Goal: Navigation & Orientation: Find specific page/section

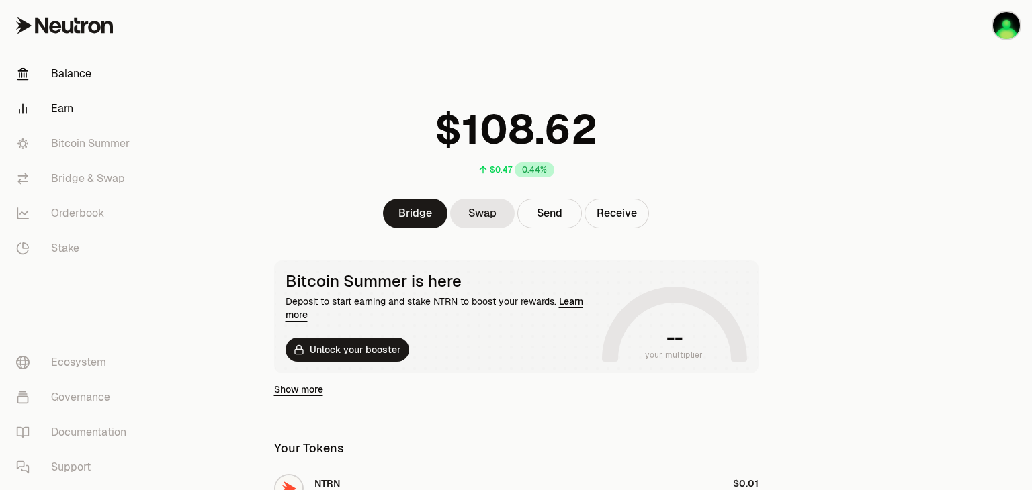
click at [62, 113] on link "Earn" at bounding box center [75, 108] width 140 height 35
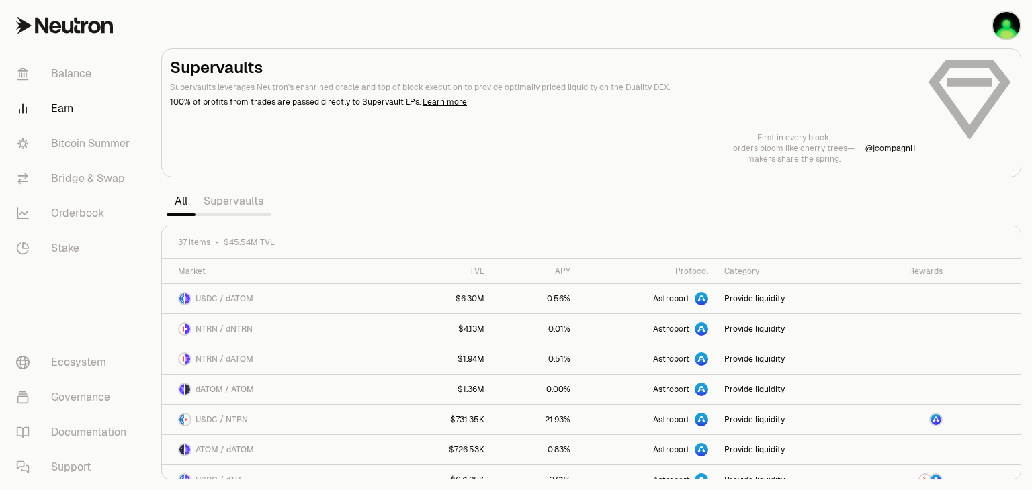
click at [62, 113] on link "Earn" at bounding box center [75, 108] width 140 height 35
click at [91, 146] on link "Bitcoin Summer" at bounding box center [75, 143] width 140 height 35
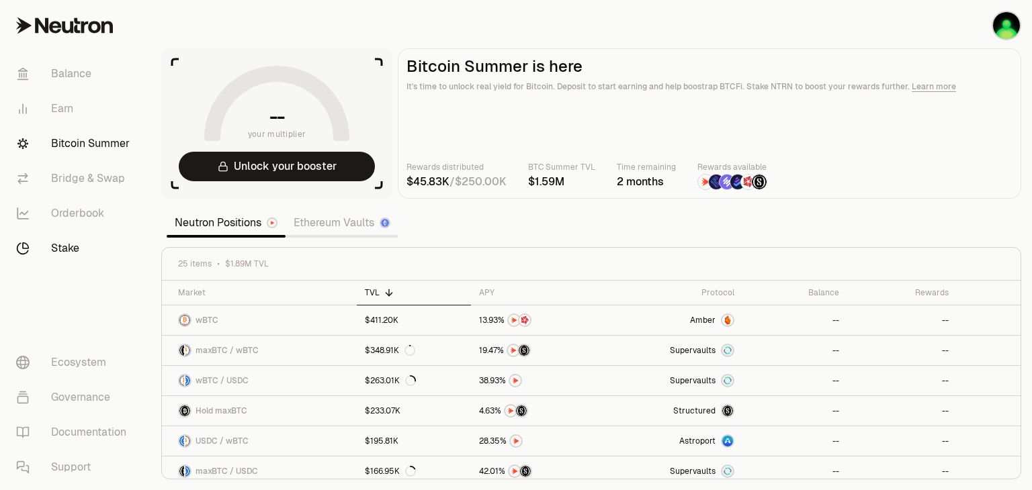
click at [63, 251] on link "Stake" at bounding box center [75, 248] width 140 height 35
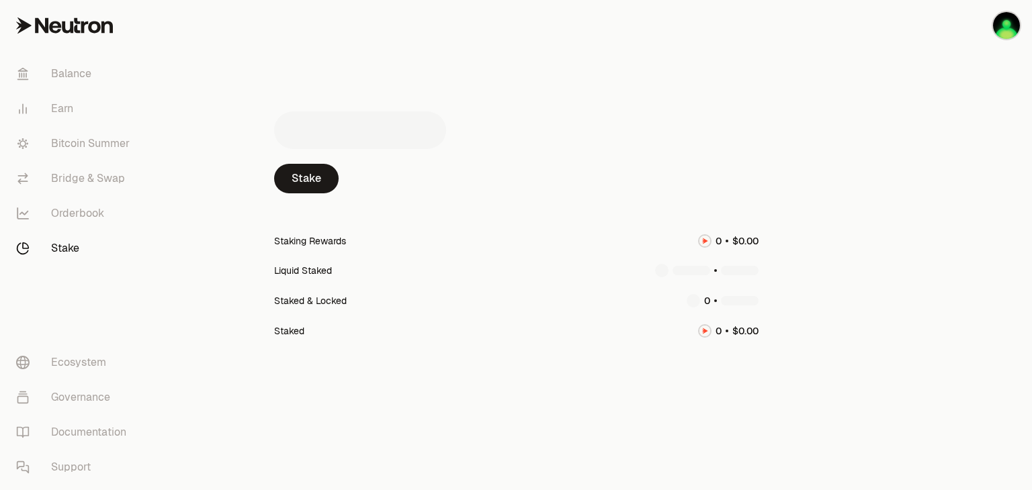
click at [63, 251] on link "Stake" at bounding box center [75, 248] width 140 height 35
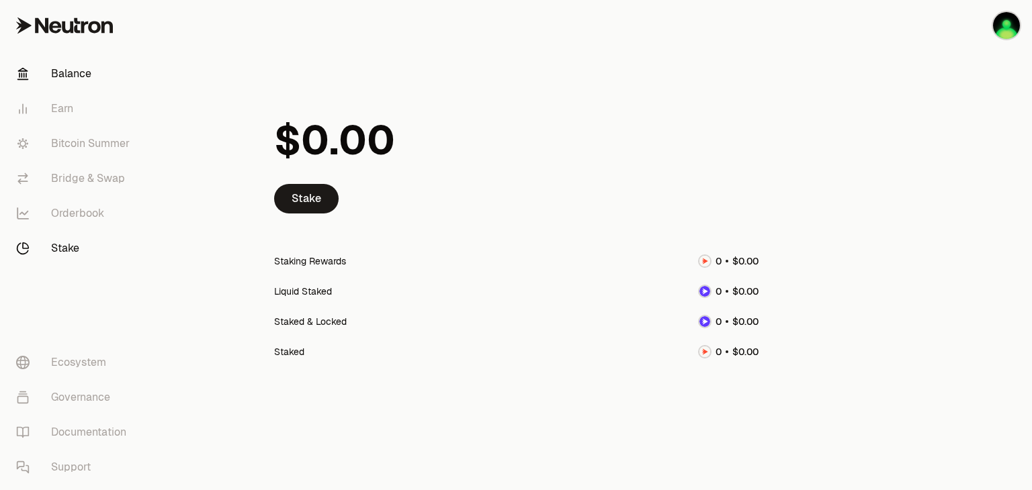
click at [76, 74] on link "Balance" at bounding box center [75, 73] width 140 height 35
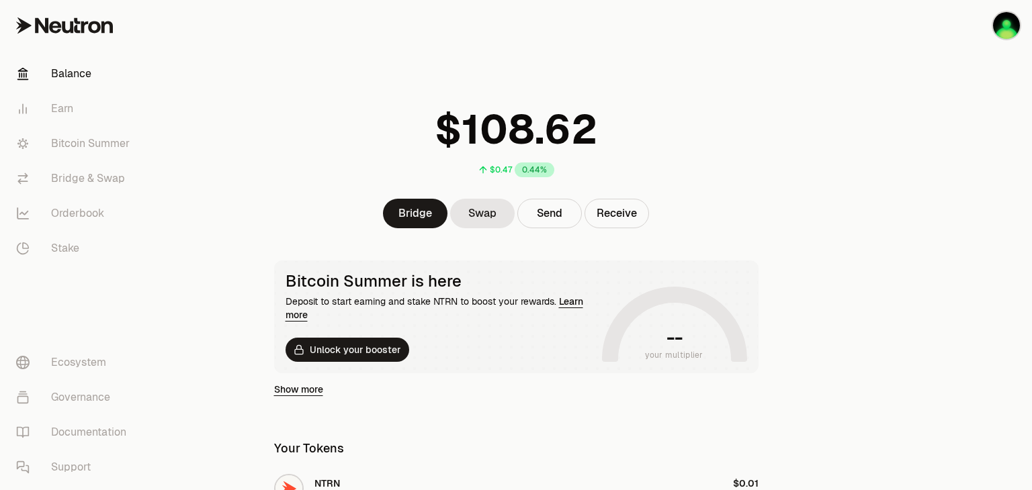
scroll to position [331, 0]
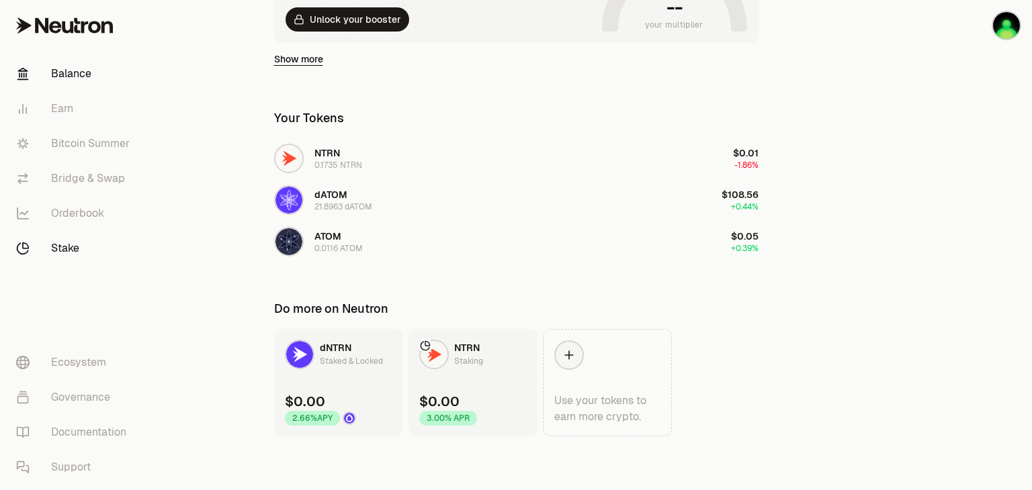
click at [81, 253] on link "Stake" at bounding box center [75, 248] width 140 height 35
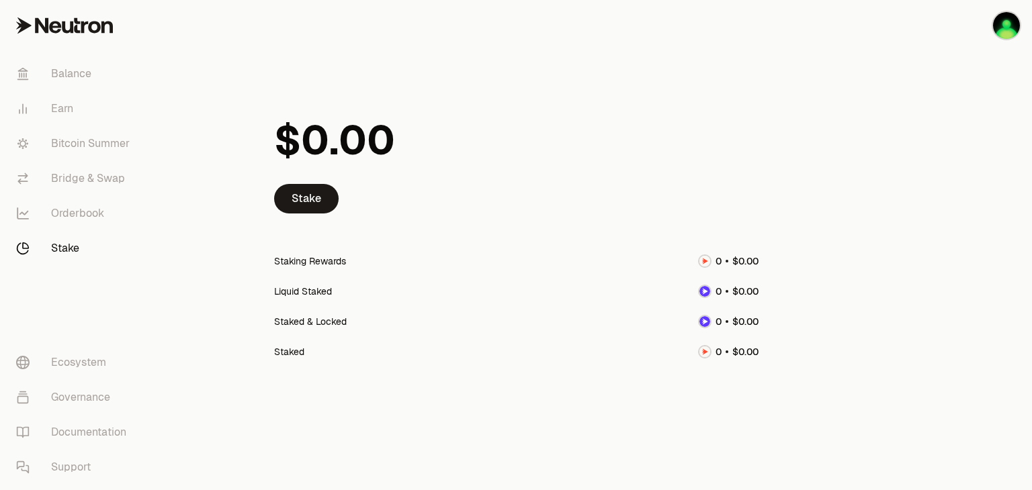
click at [81, 253] on link "Stake" at bounding box center [75, 248] width 140 height 35
click at [93, 218] on link "Orderbook" at bounding box center [75, 213] width 140 height 35
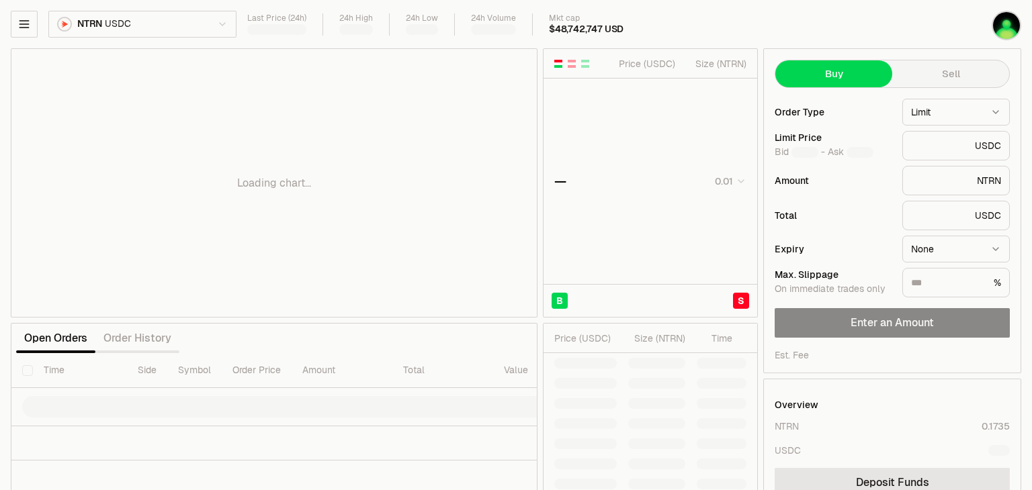
type input "********"
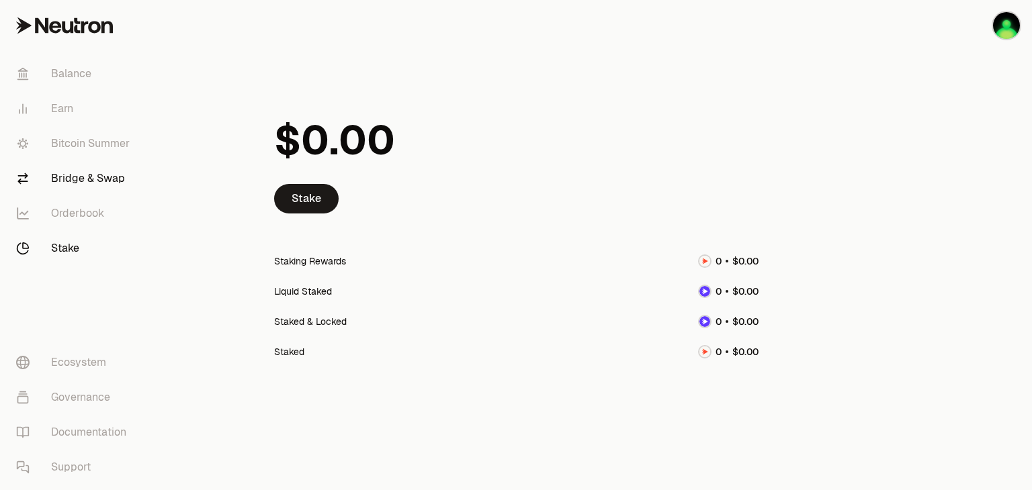
click at [101, 177] on link "Bridge & Swap" at bounding box center [75, 178] width 140 height 35
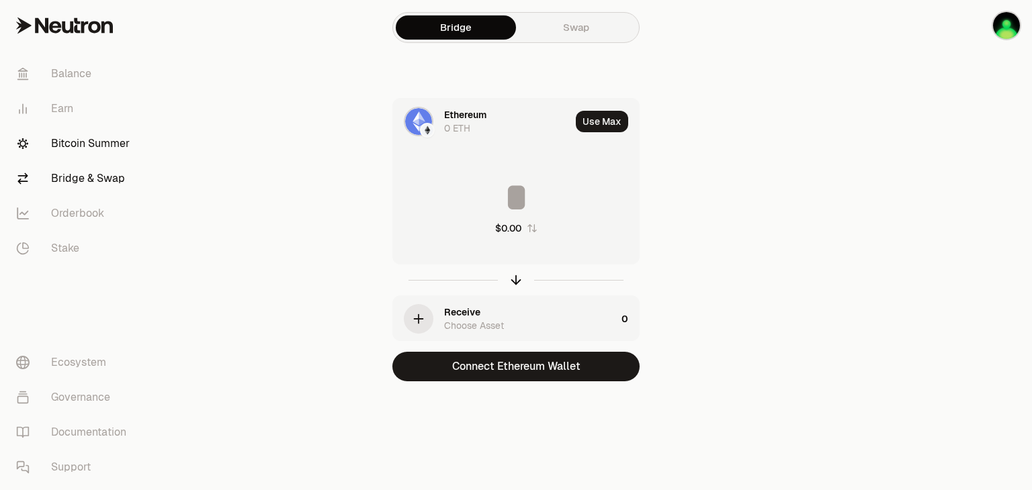
click at [89, 144] on link "Bitcoin Summer" at bounding box center [75, 143] width 140 height 35
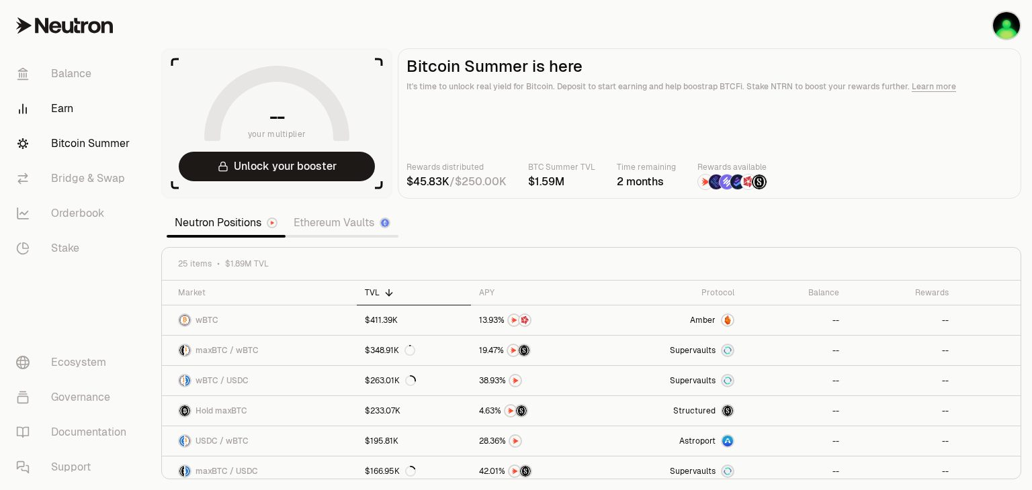
click at [65, 108] on link "Earn" at bounding box center [75, 108] width 140 height 35
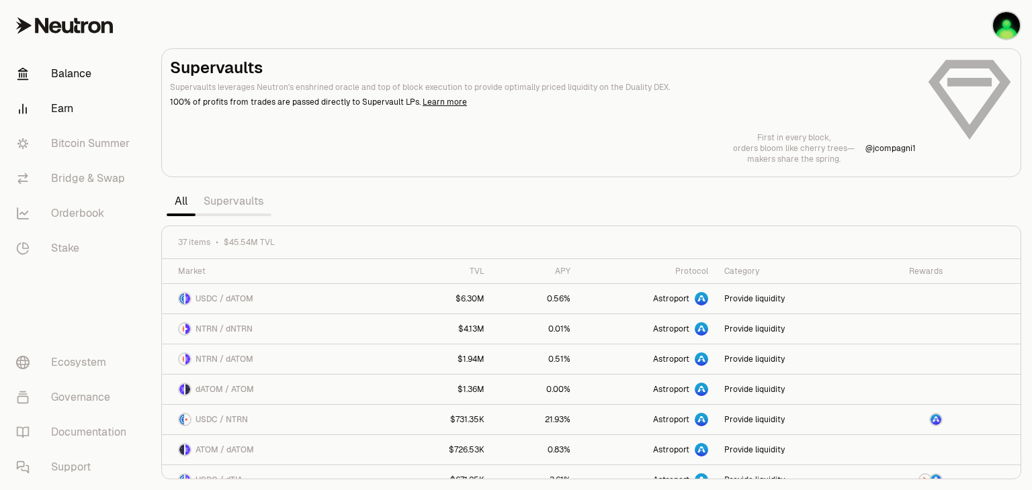
click at [78, 77] on link "Balance" at bounding box center [75, 73] width 140 height 35
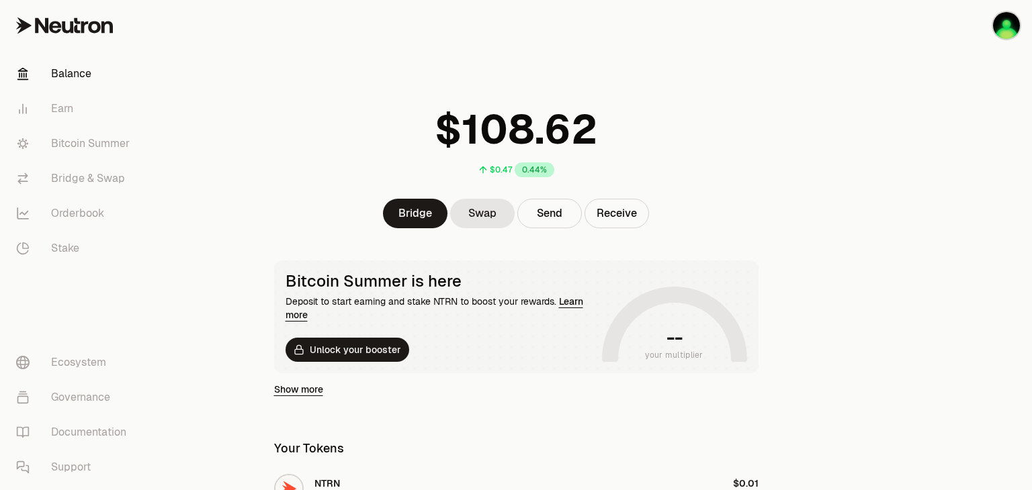
drag, startPoint x: 1031, startPoint y: 99, endPoint x: 1031, endPoint y: 111, distance: 12.1
click at [1031, 122] on div at bounding box center [957, 410] width 151 height 821
drag, startPoint x: 1031, startPoint y: 41, endPoint x: 1031, endPoint y: 91, distance: 50.4
click at [1031, 91] on div "Balance Earn Bitcoin Summer Bridge & Swap Orderbook Stake Ecosystem Governance …" at bounding box center [516, 410] width 1032 height 821
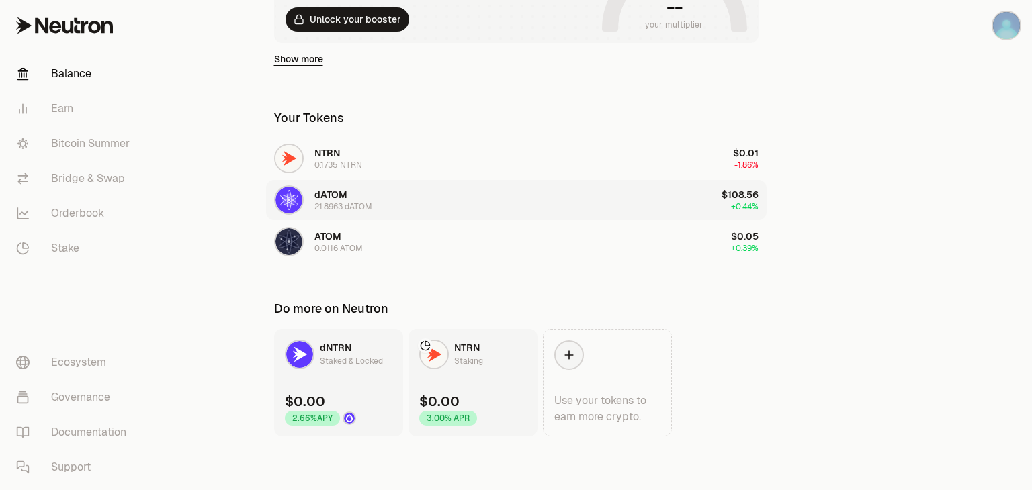
click at [339, 204] on div "21.8963 dATOM" at bounding box center [343, 207] width 58 height 11
click at [293, 204] on img "button" at bounding box center [288, 200] width 27 height 27
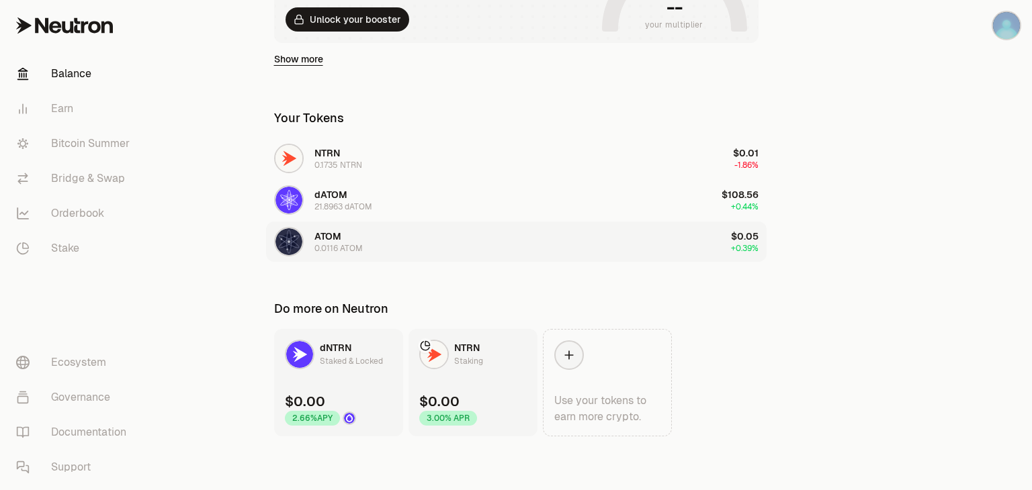
scroll to position [0, 0]
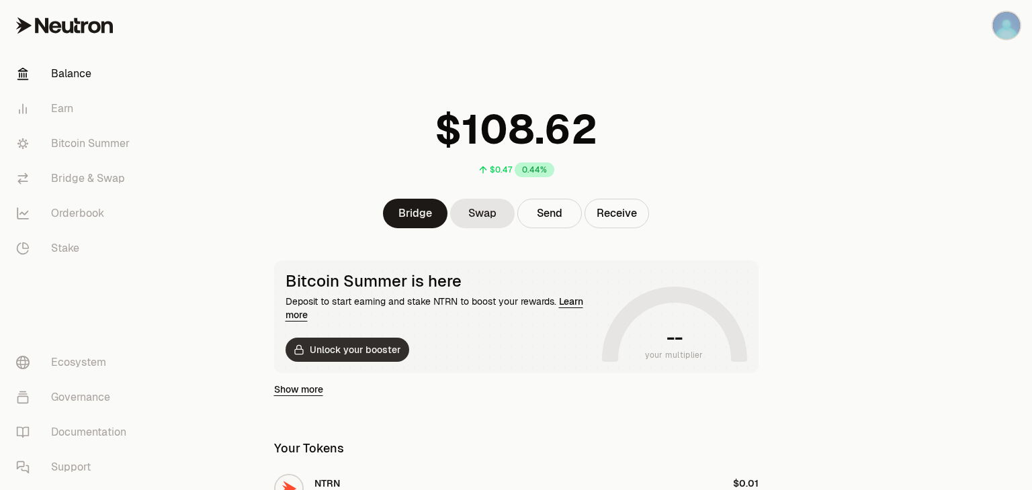
click at [350, 352] on button "Unlock your booster" at bounding box center [348, 350] width 124 height 24
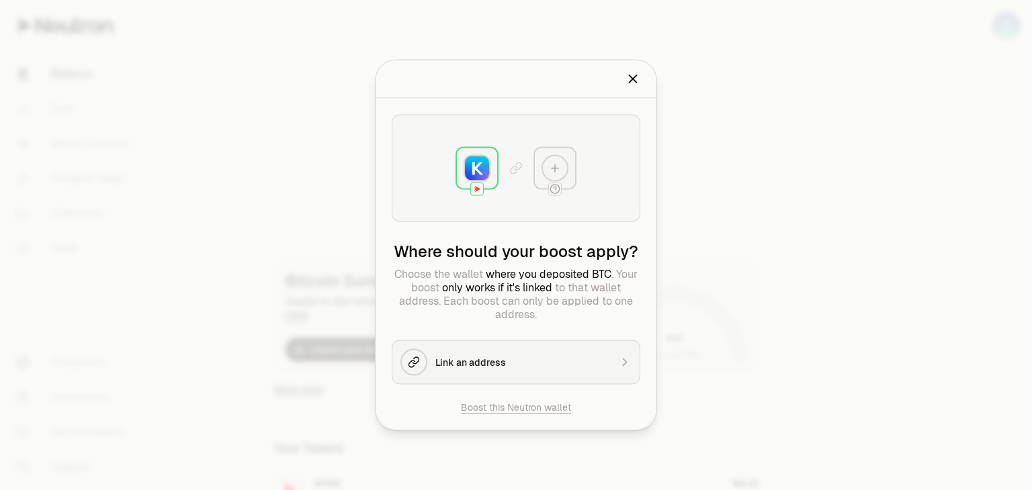
click at [632, 81] on icon "Close" at bounding box center [633, 78] width 7 height 7
